Goal: Transaction & Acquisition: Purchase product/service

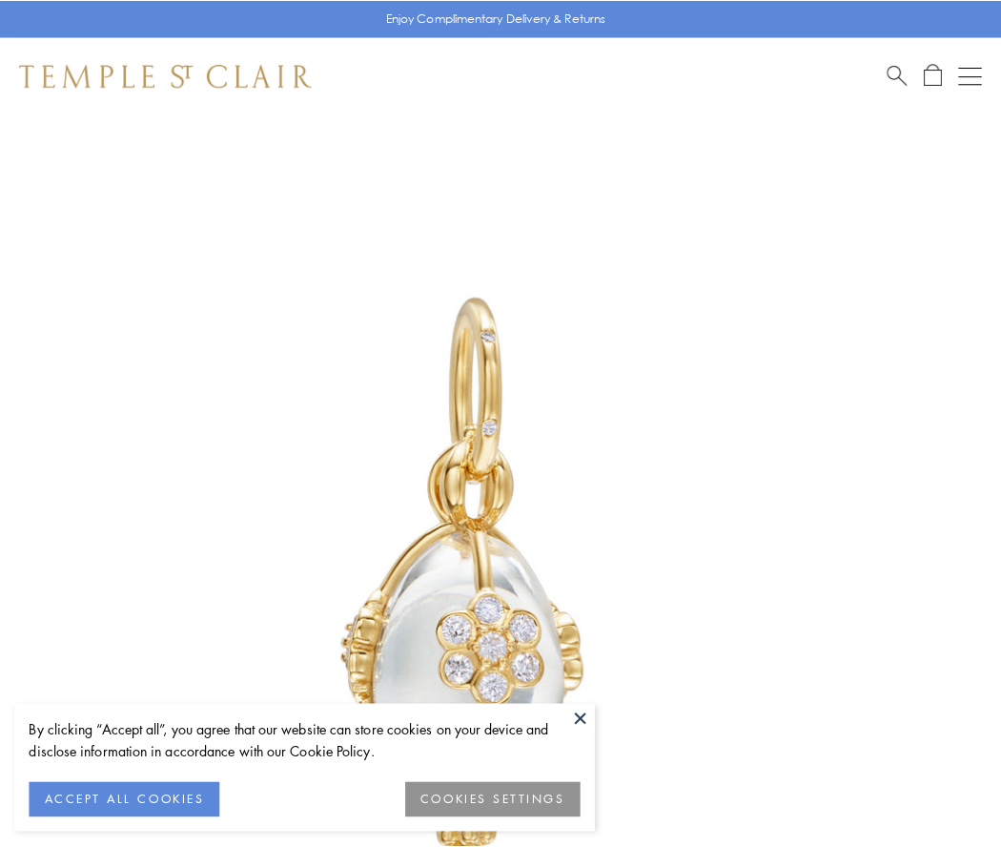
scroll to position [45, 0]
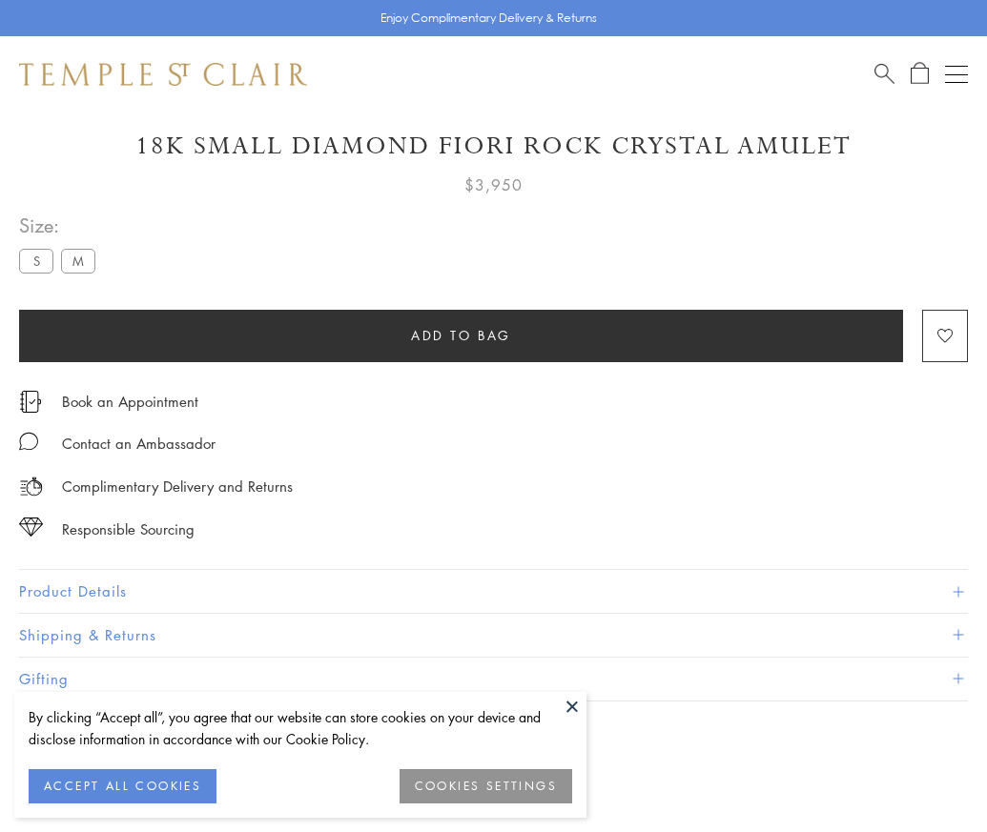
click at [460, 335] on span "Add to bag" at bounding box center [461, 335] width 100 height 21
